Goal: Go to known website: Access a specific website the user already knows

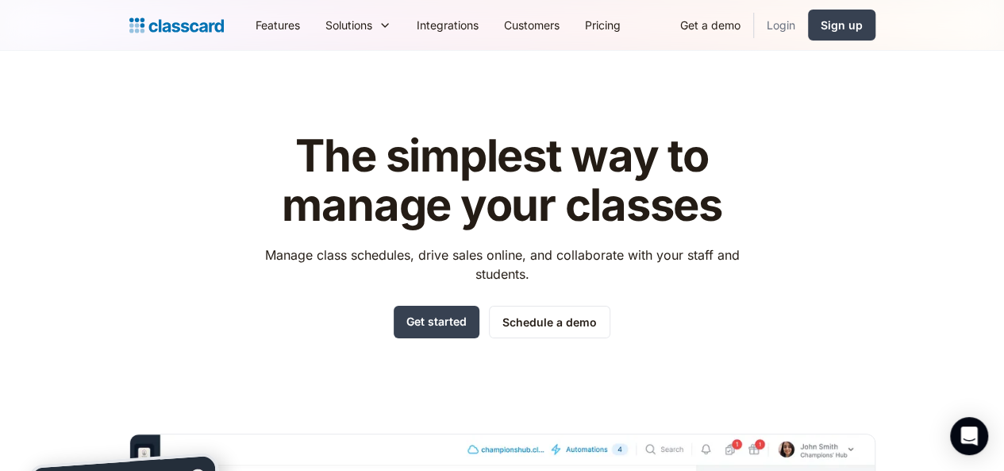
click at [808, 23] on link "Login" at bounding box center [781, 25] width 54 height 36
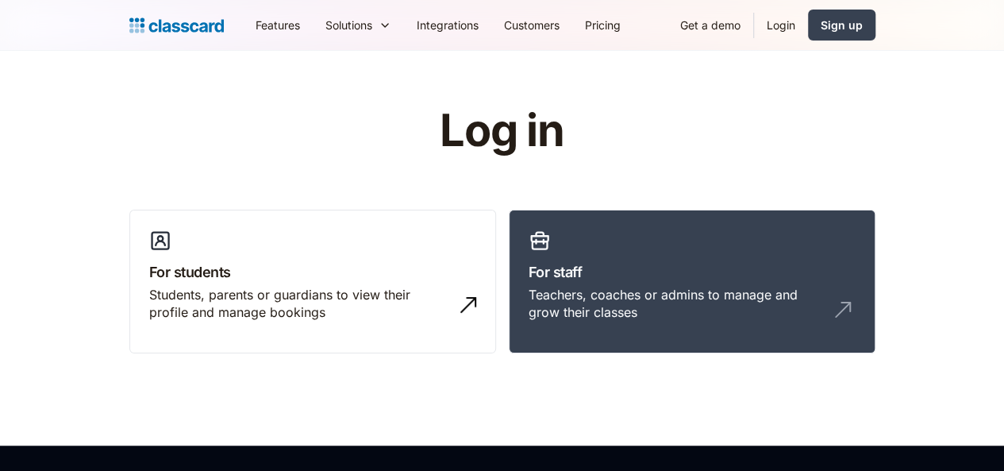
click at [240, 282] on link "For students Students, parents or guardians to view their profile and manage bo…" at bounding box center [312, 281] width 367 height 144
